Goal: Navigation & Orientation: Find specific page/section

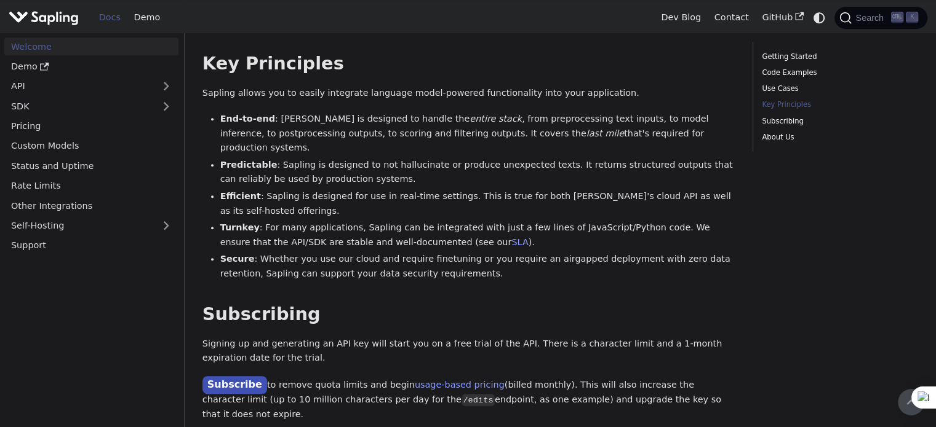
scroll to position [682, 0]
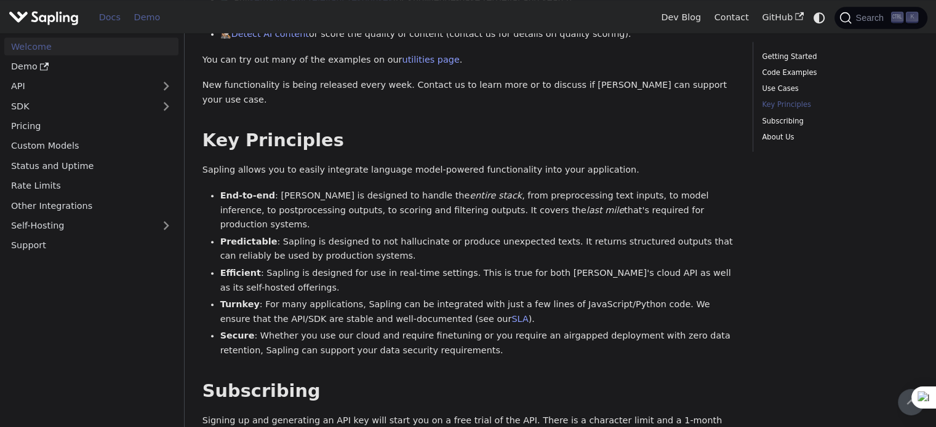
click at [153, 26] on link "Demo" at bounding box center [146, 17] width 39 height 19
